Goal: Information Seeking & Learning: Learn about a topic

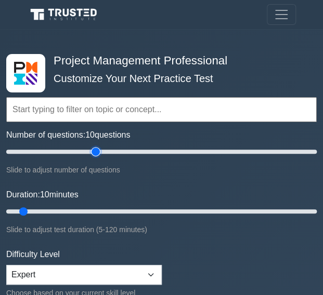
click at [92, 154] on input "Number of questions: 10 questions" at bounding box center [161, 151] width 310 height 12
click at [73, 153] on input "Number of questions: 45 questions" at bounding box center [161, 151] width 310 height 12
click at [54, 153] on input "Number of questions: 45 questions" at bounding box center [161, 151] width 310 height 12
type input "30"
click at [50, 153] on input "Number of questions: 30 questions" at bounding box center [161, 151] width 310 height 12
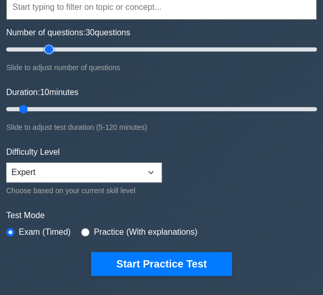
scroll to position [141, 0]
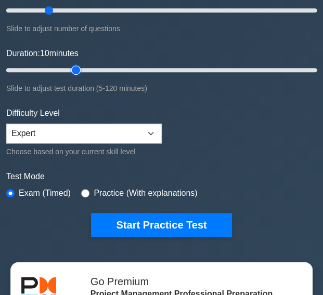
type input "30"
click at [72, 68] on input "Duration: 10 minutes" at bounding box center [161, 70] width 310 height 12
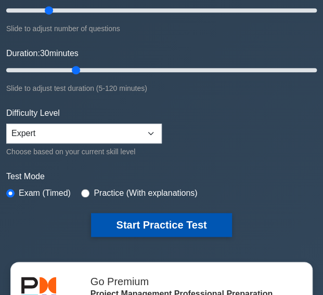
click at [166, 222] on button "Start Practice Test" at bounding box center [161, 225] width 140 height 24
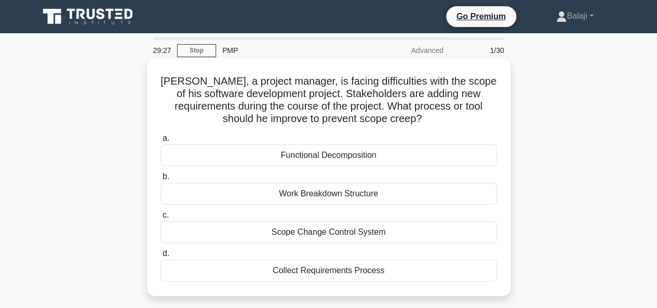
click at [330, 234] on div "Scope Change Control System" at bounding box center [329, 232] width 337 height 22
click at [161, 219] on input "c. Scope Change Control System" at bounding box center [161, 215] width 0 height 7
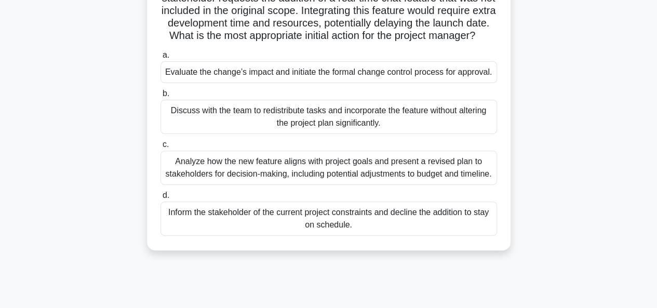
scroll to position [103, 0]
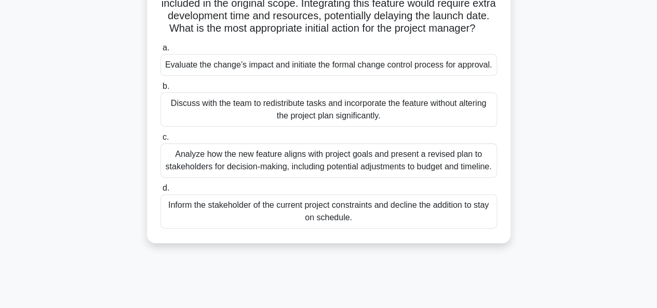
click at [330, 178] on div "Analyze how the new feature aligns with project goals and present a revised pla…" at bounding box center [329, 160] width 337 height 34
click at [161, 141] on input "c. Analyze how the new feature aligns with project goals and present a revised …" at bounding box center [161, 137] width 0 height 7
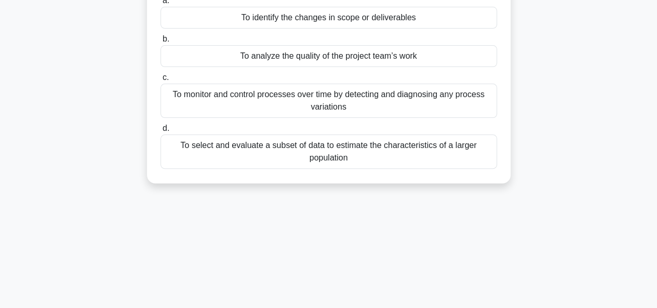
scroll to position [0, 0]
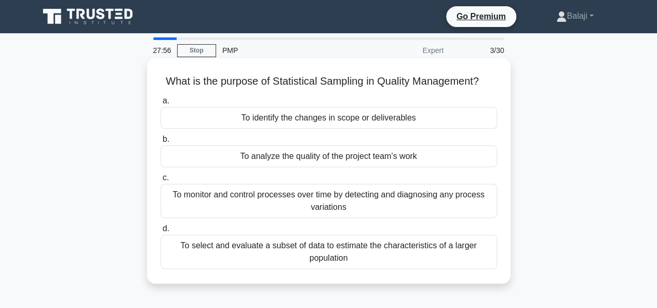
drag, startPoint x: 162, startPoint y: 79, endPoint x: 415, endPoint y: 255, distance: 308.0
click at [330, 255] on div "What is the purpose of Statistical Sampling in Quality Management? .spinner_0XT…" at bounding box center [328, 170] width 355 height 217
copy div "What is the purpose of Statistical Sampling in Quality Management? .spinner_0XT…"
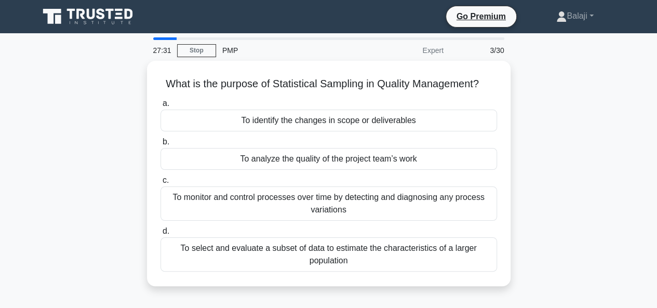
click at [330, 188] on div "What is the purpose of Statistical Sampling in Quality Management? .spinner_0XT…" at bounding box center [329, 180] width 592 height 238
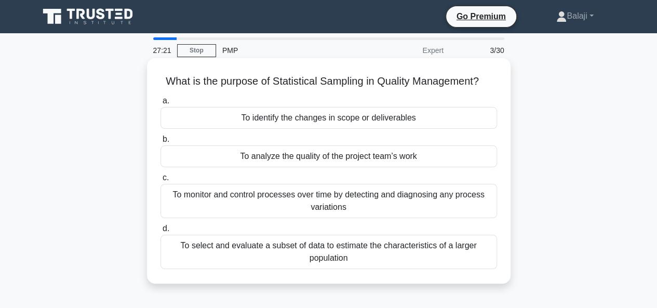
click at [330, 256] on div "To select and evaluate a subset of data to estimate the characteristics of a la…" at bounding box center [329, 252] width 337 height 34
click at [161, 232] on input "d. To select and evaluate a subset of data to estimate the characteristics of a…" at bounding box center [161, 228] width 0 height 7
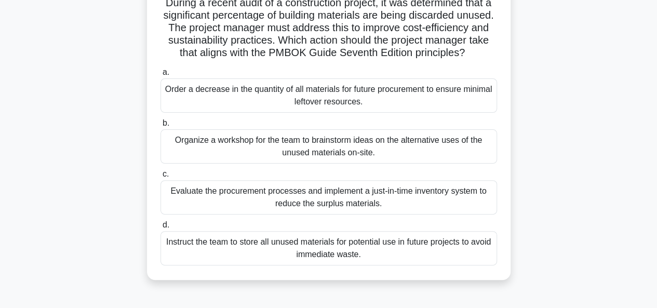
scroll to position [79, 0]
click at [330, 163] on div "Organize a workshop for the team to brainstorm ideas on the alternative uses of…" at bounding box center [329, 146] width 337 height 34
click at [330, 152] on div "Organize a workshop for the team to brainstorm ideas on the alternative uses of…" at bounding box center [329, 146] width 337 height 34
click at [161, 126] on input "b. Organize a workshop for the team to brainstorm ideas on the alternative uses…" at bounding box center [161, 122] width 0 height 7
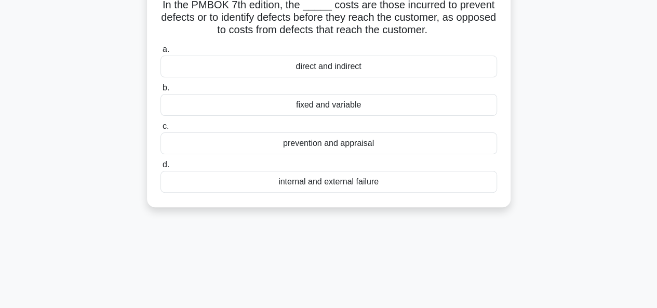
scroll to position [0, 0]
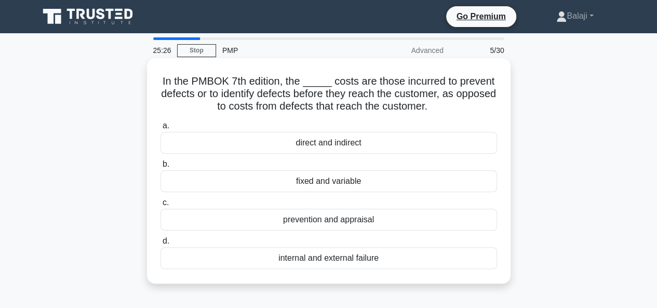
click at [330, 148] on div "direct and indirect" at bounding box center [329, 143] width 337 height 22
click at [161, 129] on input "a. direct and indirect" at bounding box center [161, 126] width 0 height 7
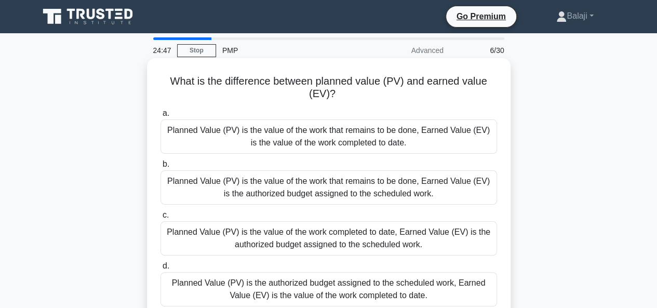
click at [330, 283] on div "Planned Value (PV) is the authorized budget assigned to the scheduled work, Ear…" at bounding box center [329, 289] width 337 height 34
click at [161, 270] on input "d. Planned Value (PV) is the authorized budget assigned to the scheduled work, …" at bounding box center [161, 266] width 0 height 7
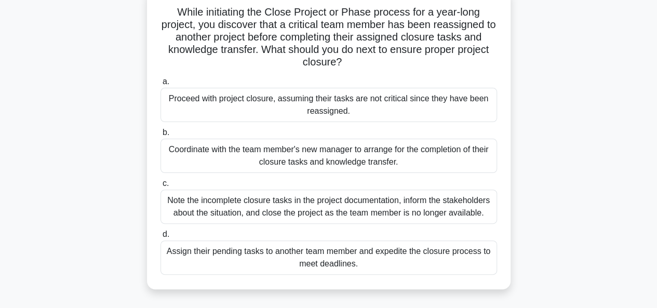
scroll to position [75, 0]
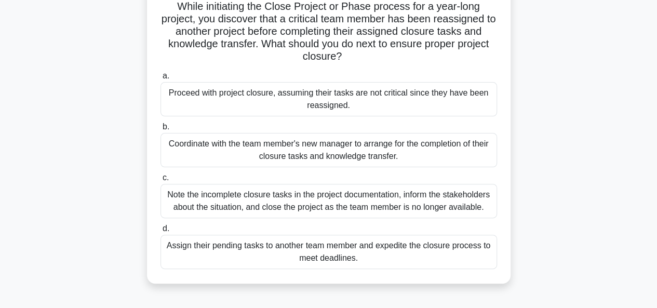
click at [330, 252] on div "Assign their pending tasks to another team member and expedite the closure proc…" at bounding box center [329, 252] width 337 height 34
click at [161, 232] on input "d. Assign their pending tasks to another team member and expedite the closure p…" at bounding box center [161, 228] width 0 height 7
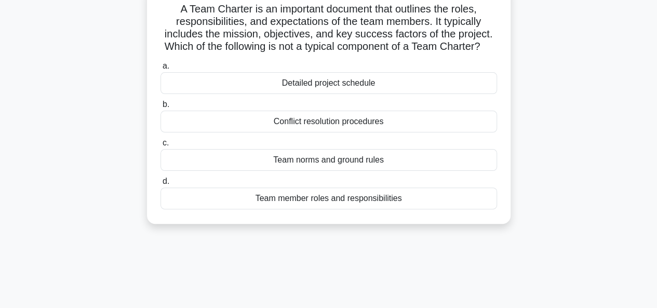
scroll to position [0, 0]
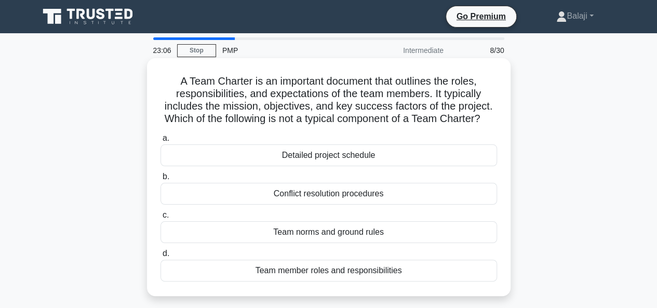
drag, startPoint x: 304, startPoint y: 173, endPoint x: 304, endPoint y: 184, distance: 11.4
click at [304, 184] on div "a. Detailed project schedule b. Conflict resolution procedures c. d." at bounding box center [328, 207] width 349 height 154
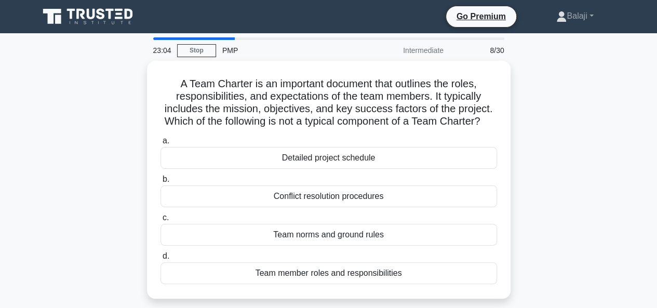
click at [330, 182] on div "A Team Charter is an important document that outlines the roles, responsibiliti…" at bounding box center [329, 186] width 592 height 250
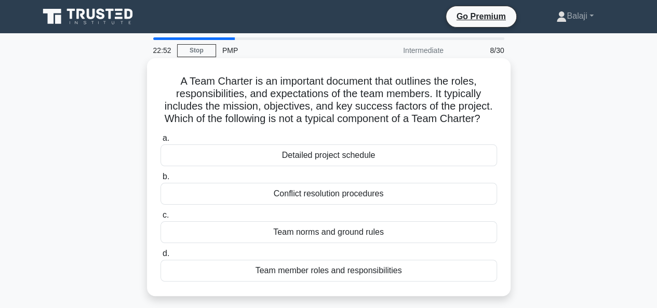
click at [330, 205] on div "Conflict resolution procedures" at bounding box center [329, 194] width 337 height 22
click at [161, 180] on input "b. Conflict resolution procedures" at bounding box center [161, 177] width 0 height 7
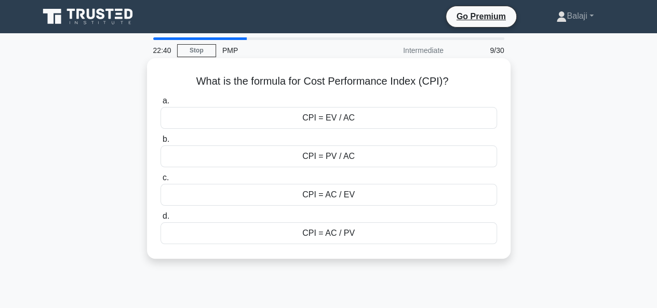
click at [330, 118] on div "CPI = EV / AC" at bounding box center [329, 118] width 337 height 22
click at [161, 104] on input "a. CPI = EV / AC" at bounding box center [161, 101] width 0 height 7
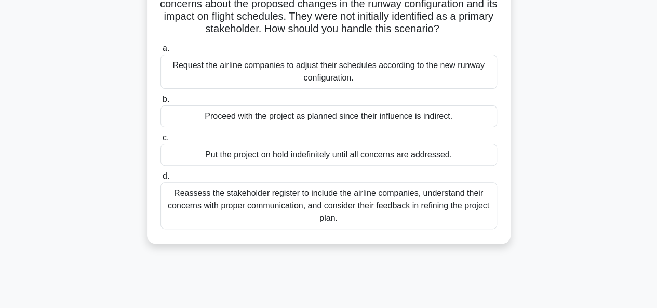
scroll to position [96, 0]
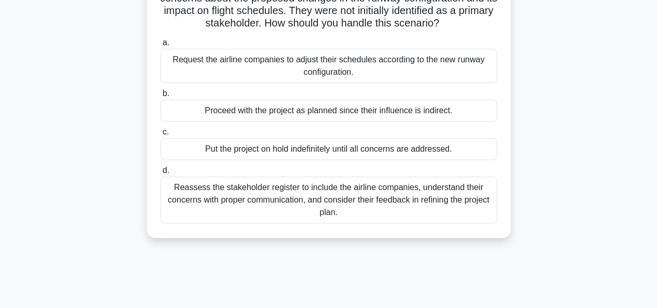
click at [330, 196] on div "Reassess the stakeholder register to include the airline companies, understand …" at bounding box center [329, 200] width 337 height 47
click at [161, 174] on input "d. Reassess the stakeholder register to include the airline companies, understa…" at bounding box center [161, 170] width 0 height 7
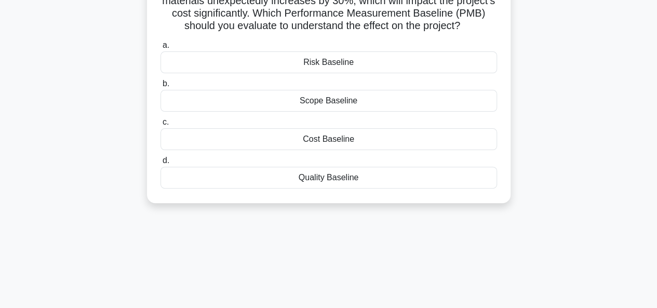
scroll to position [0, 0]
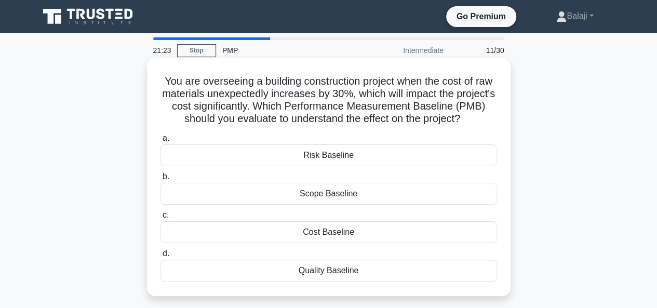
click at [327, 233] on div "Cost Baseline" at bounding box center [329, 232] width 337 height 22
click at [161, 219] on input "c. Cost Baseline" at bounding box center [161, 215] width 0 height 7
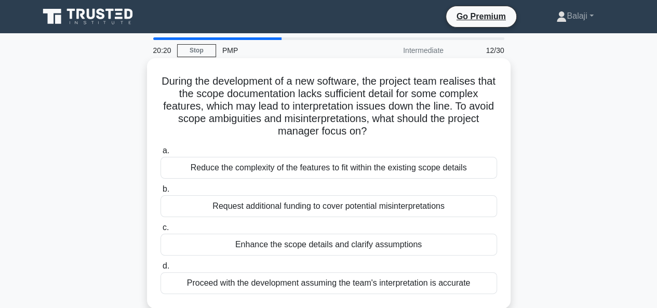
click at [329, 245] on div "Enhance the scope details and clarify assumptions" at bounding box center [329, 245] width 337 height 22
click at [161, 231] on input "c. Enhance the scope details and clarify assumptions" at bounding box center [161, 227] width 0 height 7
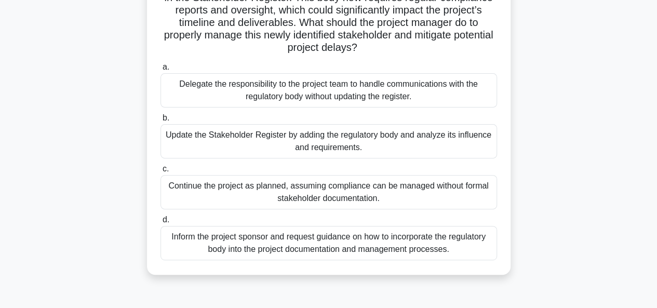
scroll to position [112, 0]
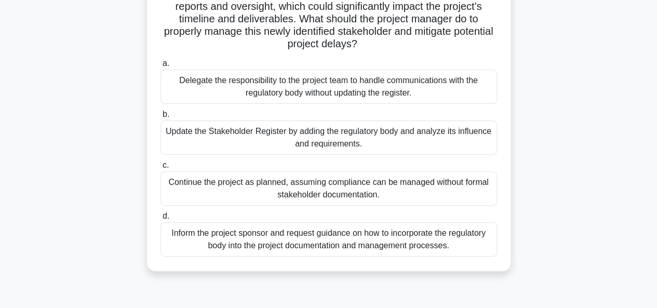
click at [301, 137] on div "Update the Stakeholder Register by adding the regulatory body and analyze its i…" at bounding box center [329, 138] width 337 height 34
click at [161, 118] on input "b. Update the Stakeholder Register by adding the regulatory body and analyze it…" at bounding box center [161, 114] width 0 height 7
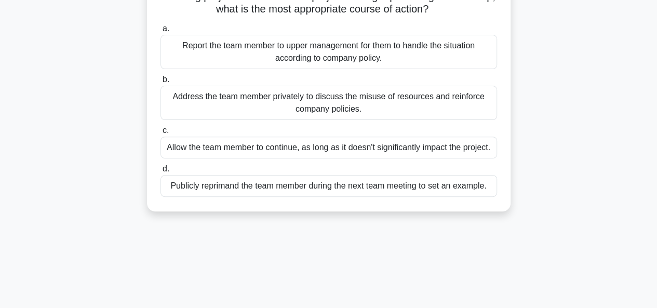
scroll to position [0, 0]
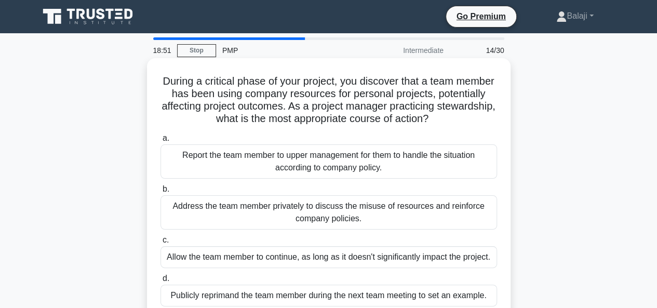
click at [304, 212] on div "Address the team member privately to discuss the misuse of resources and reinfo…" at bounding box center [329, 212] width 337 height 34
click at [161, 193] on input "b. Address the team member privately to discuss the misuse of resources and rei…" at bounding box center [161, 189] width 0 height 7
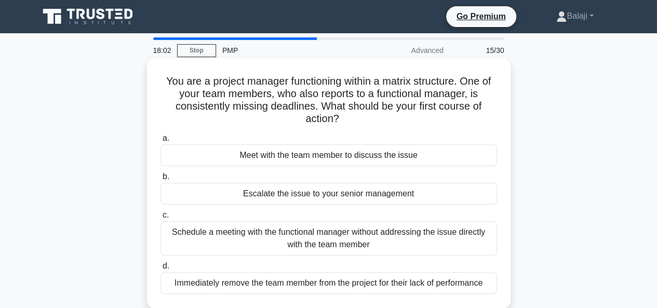
click at [330, 242] on div "Schedule a meeting with the functional manager without addressing the issue dir…" at bounding box center [329, 238] width 337 height 34
click at [161, 219] on input "c. Schedule a meeting with the functional manager without addressing the issue …" at bounding box center [161, 215] width 0 height 7
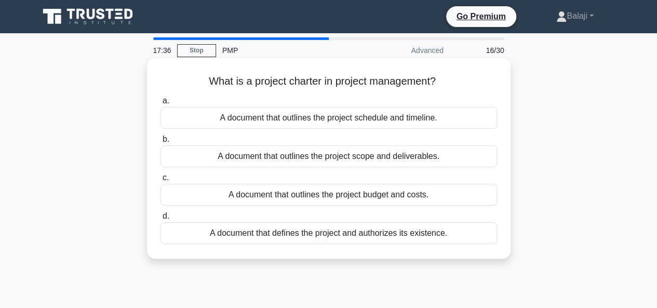
click at [330, 236] on div "A document that defines the project and authorizes its existence." at bounding box center [329, 233] width 337 height 22
click at [161, 220] on input "d. A document that defines the project and authorizes its existence." at bounding box center [161, 216] width 0 height 7
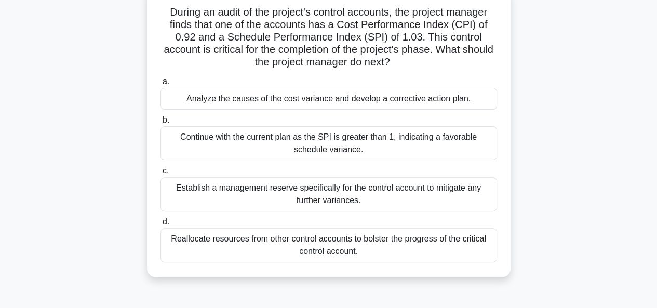
scroll to position [77, 0]
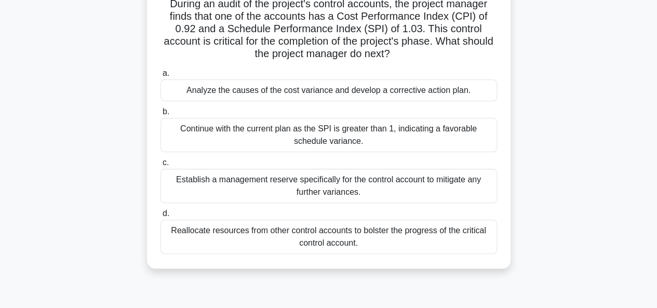
click at [330, 94] on div "Analyze the causes of the cost variance and develop a corrective action plan." at bounding box center [329, 90] width 337 height 22
click at [161, 77] on input "a. Analyze the causes of the cost variance and develop a corrective action plan." at bounding box center [161, 73] width 0 height 7
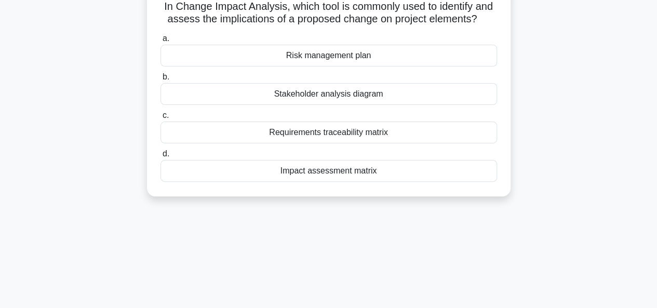
scroll to position [0, 0]
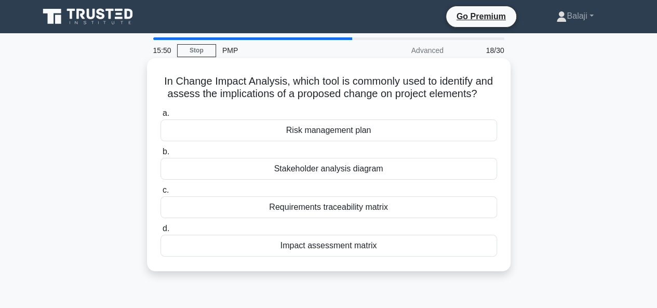
click at [318, 209] on div "Requirements traceability matrix" at bounding box center [329, 207] width 337 height 22
click at [161, 194] on input "c. Requirements traceability matrix" at bounding box center [161, 190] width 0 height 7
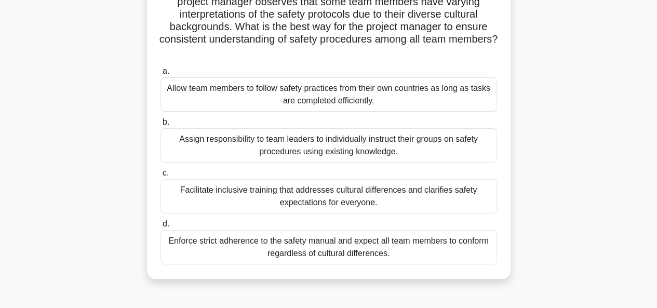
scroll to position [96, 0]
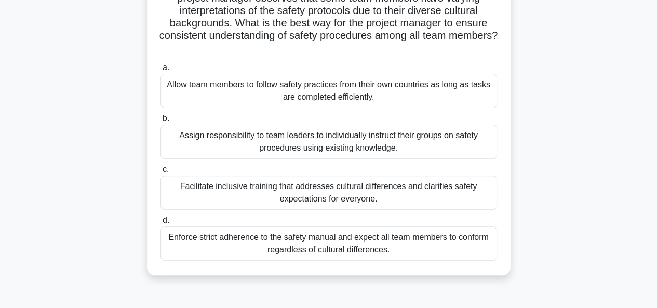
click at [330, 241] on div "Enforce strict adherence to the safety manual and expect all team members to co…" at bounding box center [329, 244] width 337 height 34
click at [161, 224] on input "d. Enforce strict adherence to the safety manual and expect all team members to…" at bounding box center [161, 220] width 0 height 7
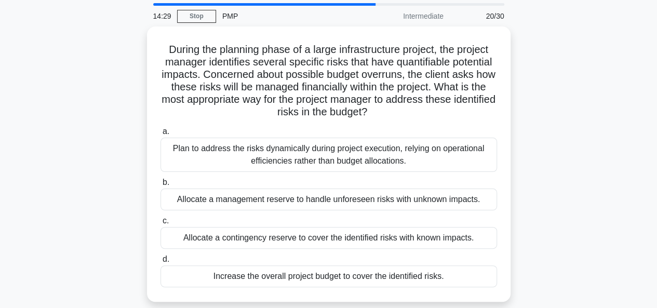
scroll to position [36, 0]
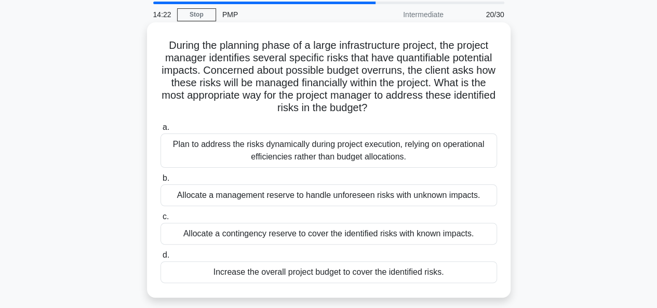
click at [330, 238] on div "Allocate a contingency reserve to cover the identified risks with known impacts." at bounding box center [329, 234] width 337 height 22
click at [161, 220] on input "c. Allocate a contingency reserve to cover the identified risks with known impa…" at bounding box center [161, 217] width 0 height 7
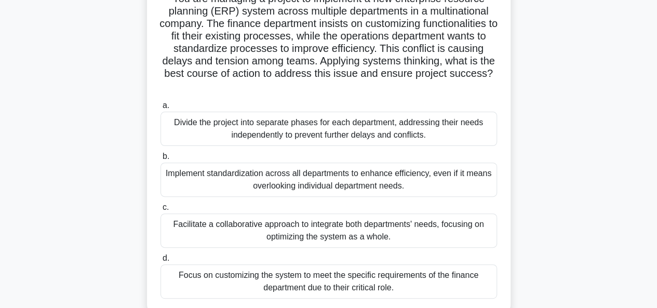
scroll to position [87, 0]
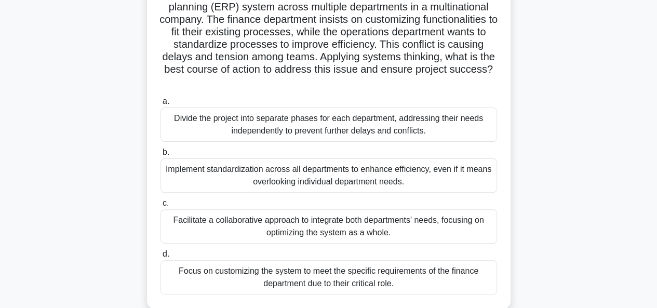
click at [330, 227] on div "Facilitate a collaborative approach to integrate both departments' needs, focus…" at bounding box center [329, 226] width 337 height 34
click at [161, 207] on input "c. Facilitate a collaborative approach to integrate both departments' needs, fo…" at bounding box center [161, 203] width 0 height 7
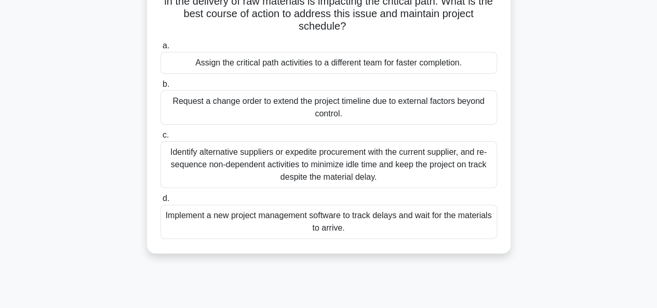
scroll to position [96, 0]
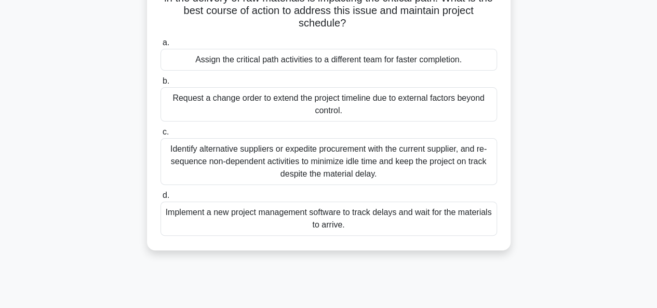
click at [329, 173] on div "Identify alternative suppliers or expedite procurement with the current supplie…" at bounding box center [329, 161] width 337 height 47
click at [161, 136] on input "c. Identify alternative suppliers or expedite procurement with the current supp…" at bounding box center [161, 132] width 0 height 7
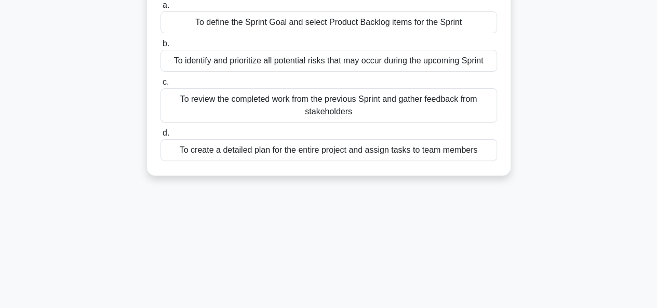
scroll to position [0, 0]
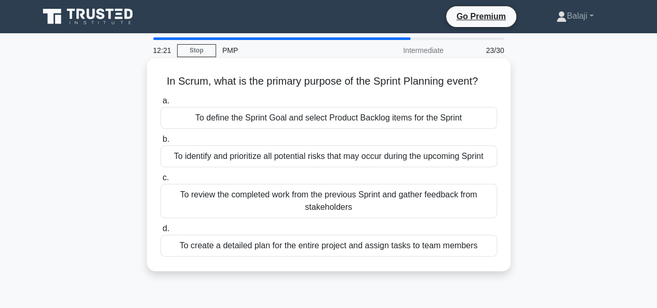
click at [330, 161] on div "To identify and prioritize all potential risks that may occur during the upcomi…" at bounding box center [329, 156] width 337 height 22
click at [161, 143] on input "b. To identify and prioritize all potential risks that may occur during the upc…" at bounding box center [161, 139] width 0 height 7
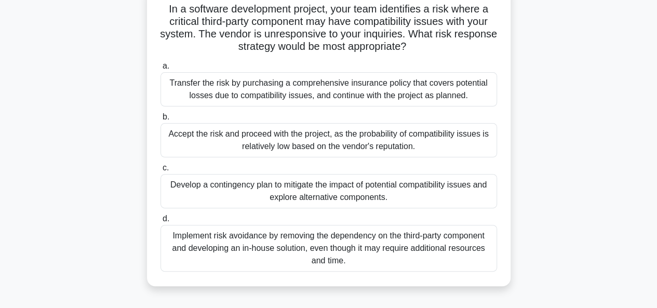
scroll to position [77, 0]
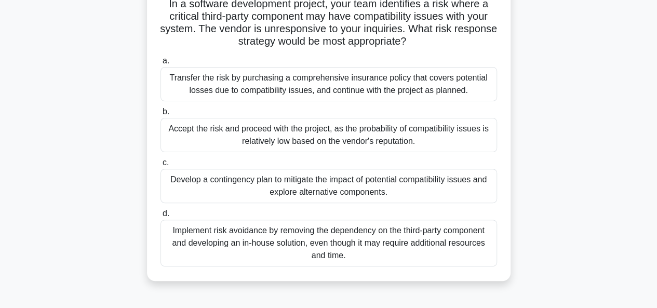
click at [330, 246] on div "Implement risk avoidance by removing the dependency on the third-party componen…" at bounding box center [329, 243] width 337 height 47
click at [161, 217] on input "d. Implement risk avoidance by removing the dependency on the third-party compo…" at bounding box center [161, 213] width 0 height 7
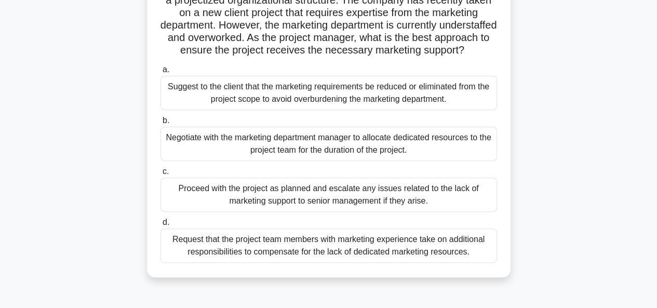
scroll to position [105, 0]
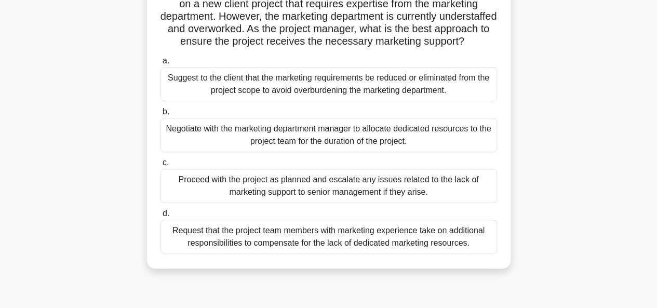
click at [60, 183] on div "You are a project manager at a software development company that uses a project…" at bounding box center [329, 118] width 592 height 325
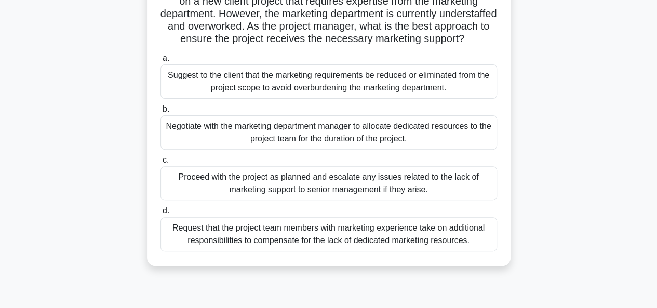
click at [330, 251] on div "Request that the project team members with marketing experience take on additio…" at bounding box center [329, 234] width 337 height 34
click at [161, 215] on input "d. Request that the project team members with marketing experience take on addi…" at bounding box center [161, 211] width 0 height 7
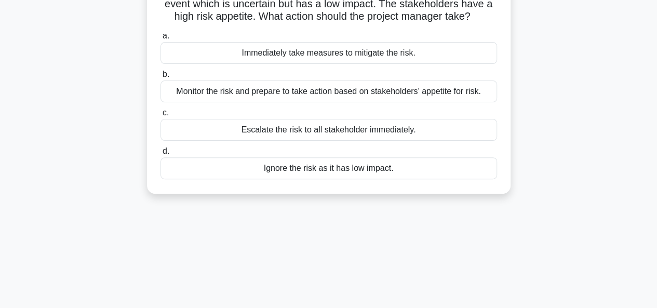
scroll to position [0, 0]
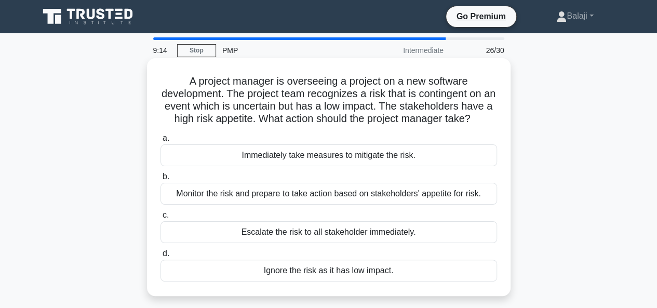
click at [330, 205] on div "Monitor the risk and prepare to take action based on stakeholders' appetite for…" at bounding box center [329, 194] width 337 height 22
click at [161, 180] on input "b. Monitor the risk and prepare to take action based on stakeholders' appetite …" at bounding box center [161, 177] width 0 height 7
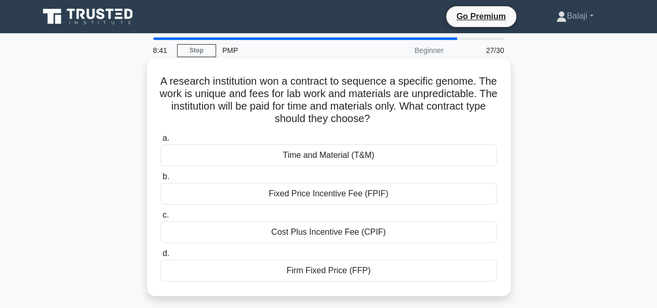
click at [322, 156] on div "Time and Material (T&M)" at bounding box center [329, 155] width 337 height 22
click at [161, 142] on input "a. Time and Material (T&M)" at bounding box center [161, 138] width 0 height 7
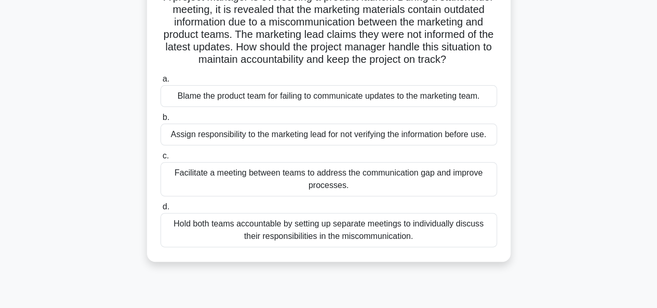
scroll to position [101, 0]
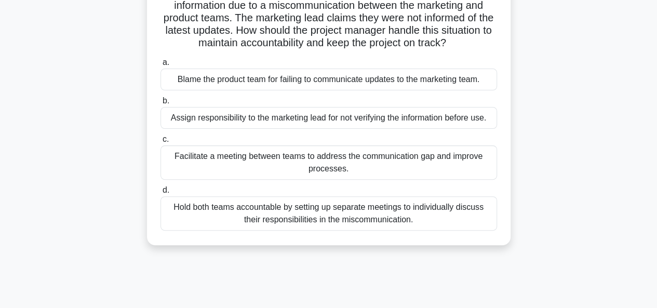
click at [330, 163] on div "Facilitate a meeting between teams to address the communication gap and improve…" at bounding box center [329, 162] width 337 height 34
click at [161, 143] on input "c. Facilitate a meeting between teams to address the communication gap and impr…" at bounding box center [161, 139] width 0 height 7
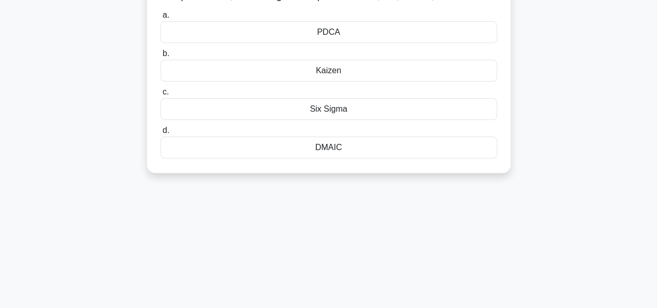
scroll to position [0, 0]
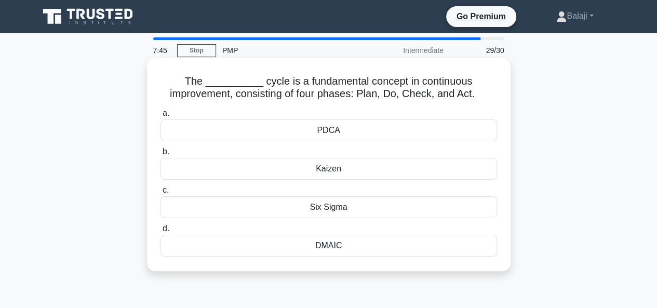
click at [330, 135] on div "PDCA" at bounding box center [329, 130] width 337 height 22
click at [161, 117] on input "a. PDCA" at bounding box center [161, 113] width 0 height 7
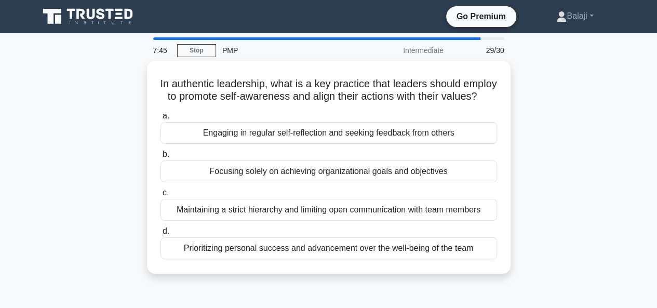
click at [330, 135] on div "Engaging in regular self-reflection and seeking feedback from others" at bounding box center [329, 133] width 337 height 22
click at [161, 119] on input "a. Engaging in regular self-reflection and seeking feedback from others" at bounding box center [161, 116] width 0 height 7
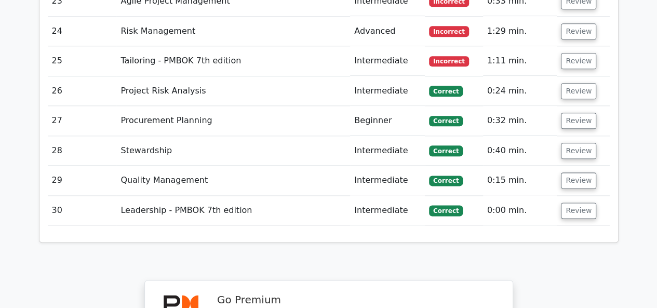
scroll to position [2534, 0]
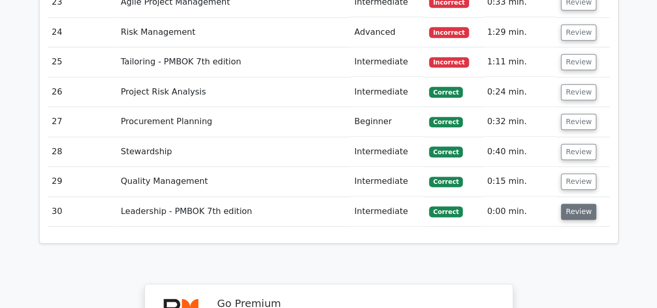
click at [576, 204] on button "Review" at bounding box center [578, 212] width 35 height 16
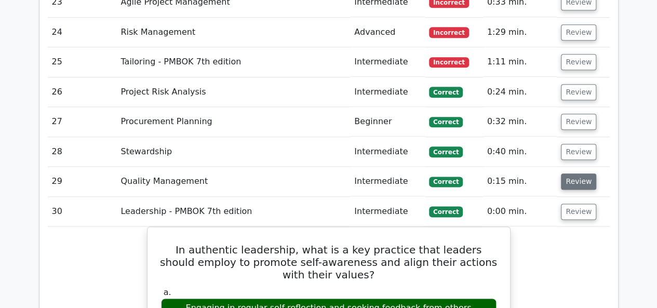
click at [574, 174] on button "Review" at bounding box center [578, 182] width 35 height 16
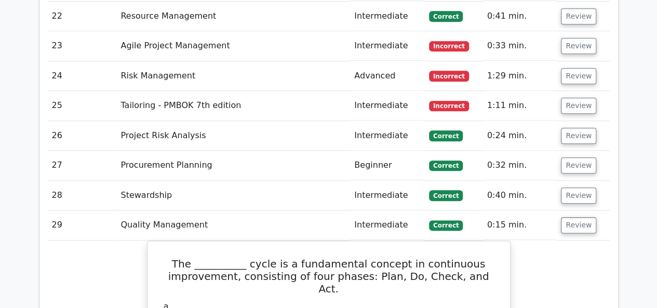
scroll to position [2462, 0]
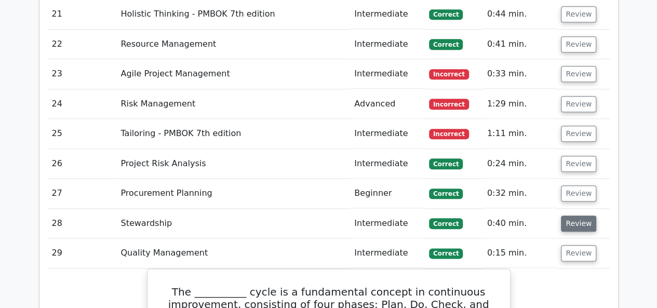
click at [581, 216] on button "Review" at bounding box center [578, 224] width 35 height 16
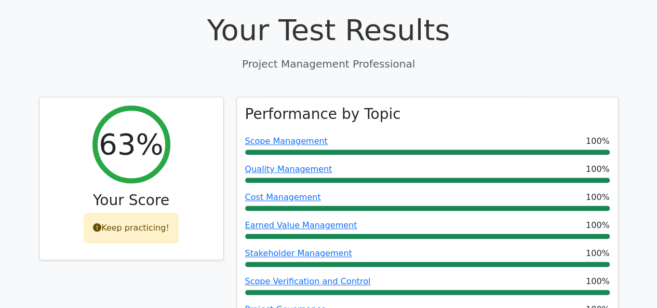
scroll to position [367, 0]
